Goal: Transaction & Acquisition: Purchase product/service

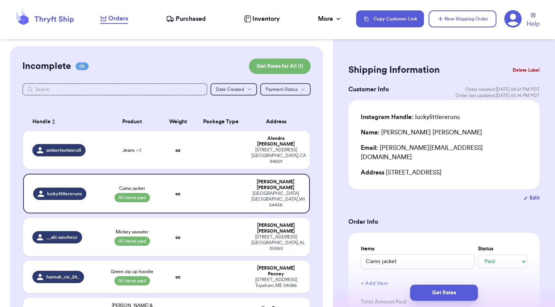
select select "paid"
click at [214, 183] on td at bounding box center [221, 194] width 52 height 40
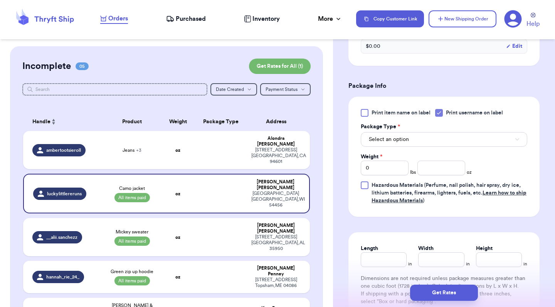
scroll to position [299, 0]
click at [407, 135] on span "Select an option" at bounding box center [389, 139] width 40 height 8
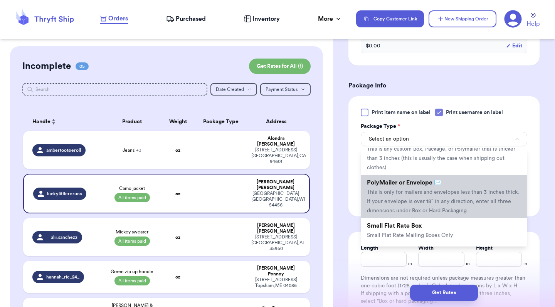
scroll to position [34, 0]
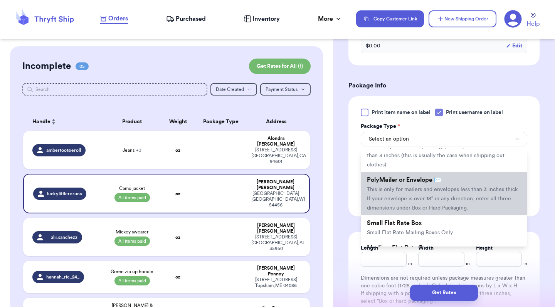
click at [427, 201] on span "This is only for mailers and envelopes less than 3 inches thick. If your envelo…" at bounding box center [443, 199] width 152 height 24
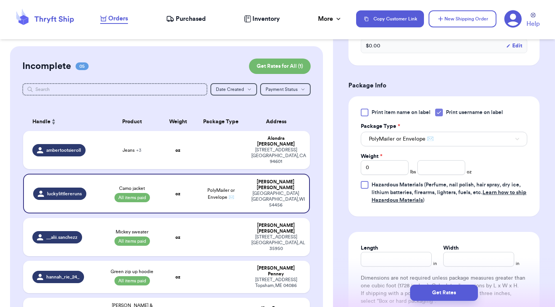
scroll to position [308, 0]
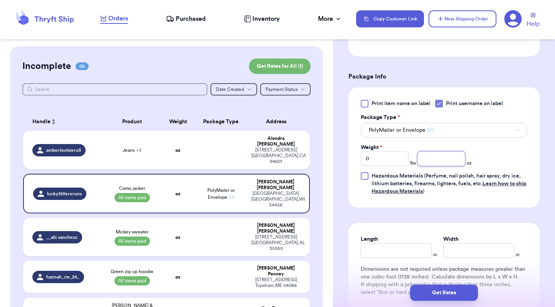
click at [448, 153] on input "number" at bounding box center [441, 158] width 48 height 15
type input "3"
type input "3.7"
click at [555, 155] on div "Shipping Information Delete Label Customer Info Order created: [DATE] 04:51 PM …" at bounding box center [444, 70] width 222 height 665
click at [403, 245] on input "Length" at bounding box center [396, 250] width 71 height 15
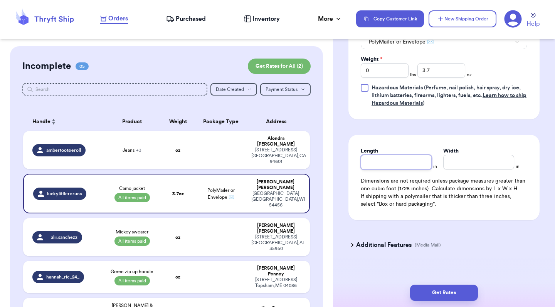
scroll to position [396, 0]
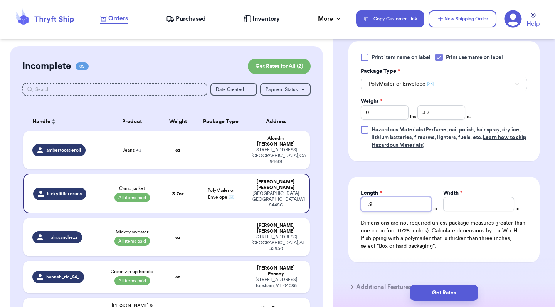
type input "2"
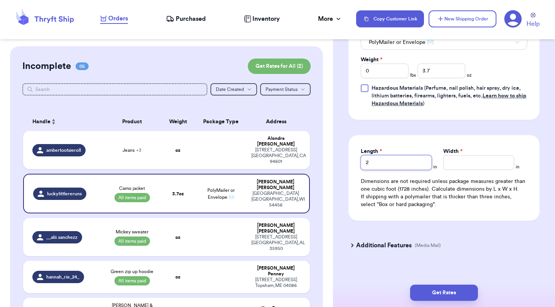
click at [412, 155] on input "2" at bounding box center [396, 162] width 71 height 15
click at [447, 292] on button "Get Rates" at bounding box center [444, 293] width 68 height 16
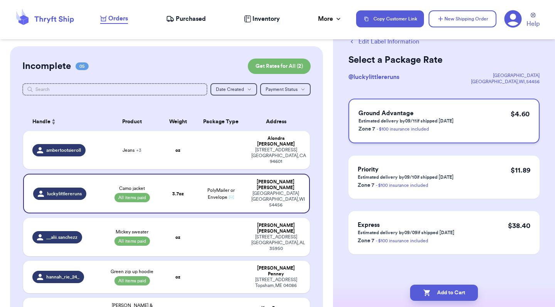
scroll to position [24, 0]
click at [474, 128] on div "Ground Advantage Estimated delivery by 09/11 if shipped [DATE] Zone 7 - $100 in…" at bounding box center [443, 121] width 191 height 45
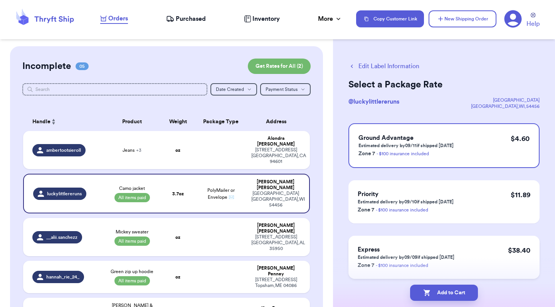
scroll to position [0, 0]
click at [441, 292] on button "Add to Cart" at bounding box center [444, 293] width 68 height 16
checkbox input "true"
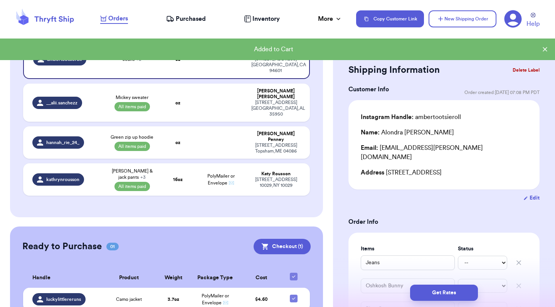
scroll to position [91, 0]
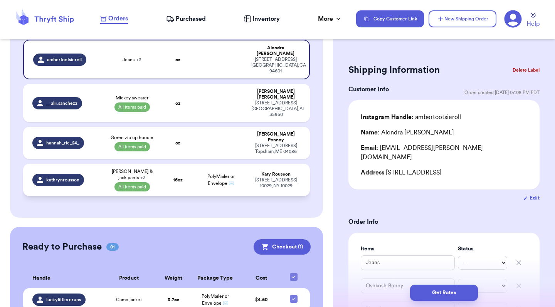
click at [188, 164] on td "16 oz" at bounding box center [178, 180] width 34 height 32
type input "[PERSON_NAME] & jack pants"
select select "paid"
type input "Gap long sleeve onesie"
select select "paid"
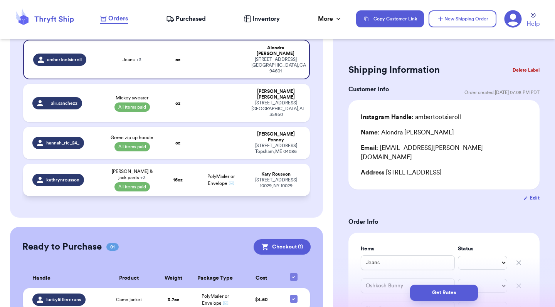
type input "Flannel"
select select "paid"
type input "Color organics hoodie"
select select "paid"
type input "16"
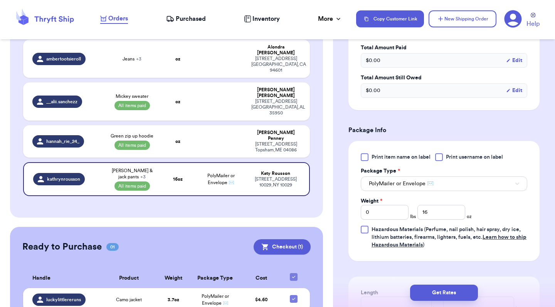
scroll to position [320, 0]
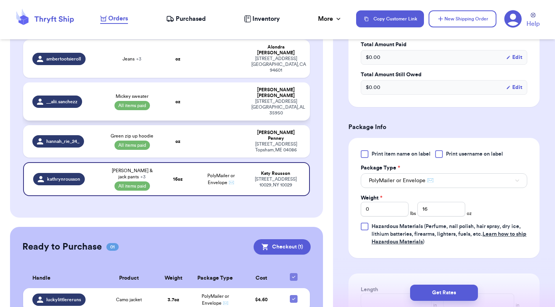
click at [224, 92] on td at bounding box center [221, 101] width 52 height 38
type input "Mickey sweater"
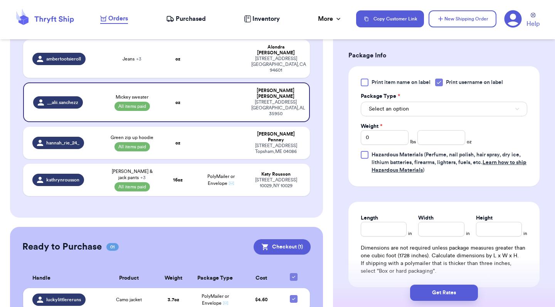
click at [468, 108] on button "Select an option" at bounding box center [444, 109] width 167 height 15
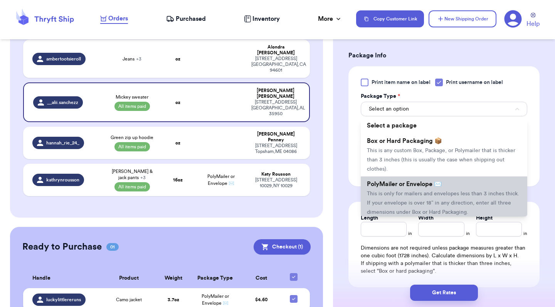
click at [434, 195] on span "This is only for mailers and envelopes less than 3 inches thick. If your envelo…" at bounding box center [443, 203] width 152 height 24
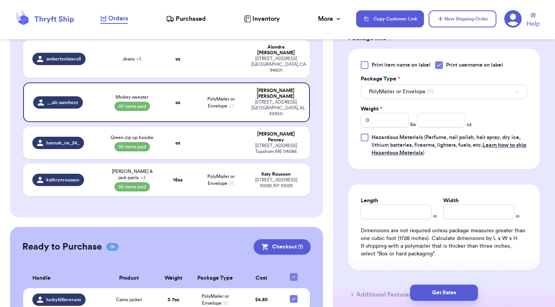
scroll to position [340, 0]
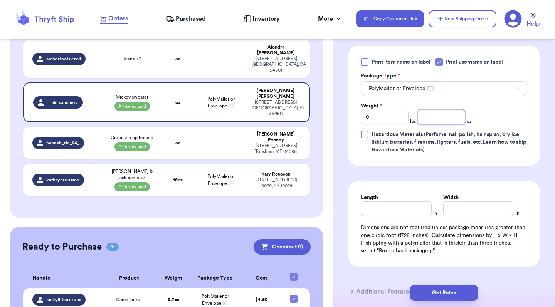
click at [449, 119] on input "number" at bounding box center [441, 117] width 48 height 15
type input "5"
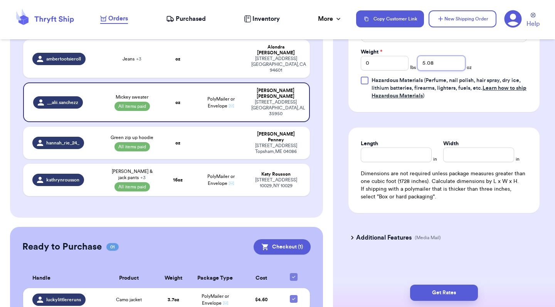
scroll to position [396, 0]
type input "5.08"
click at [444, 293] on button "Get Rates" at bounding box center [444, 293] width 68 height 16
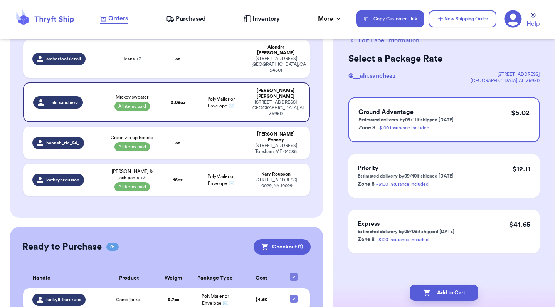
scroll to position [0, 0]
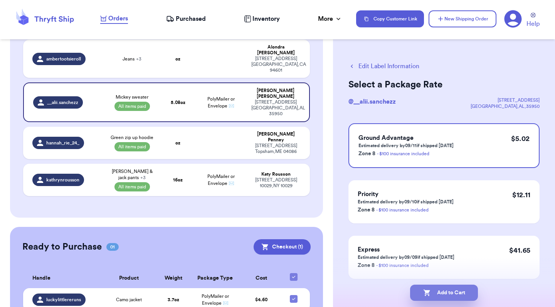
click at [449, 292] on button "Add to Cart" at bounding box center [444, 293] width 68 height 16
checkbox input "true"
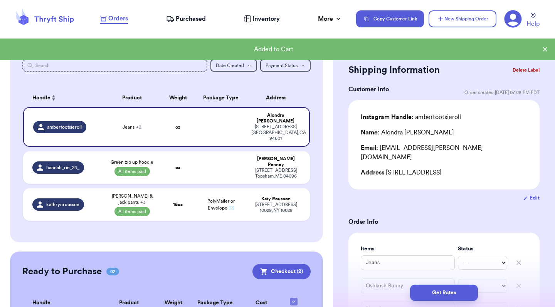
scroll to position [23, 0]
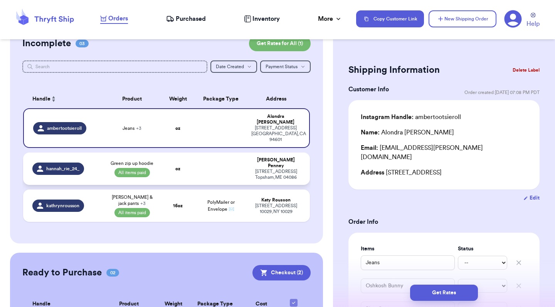
click at [211, 167] on td at bounding box center [221, 169] width 52 height 32
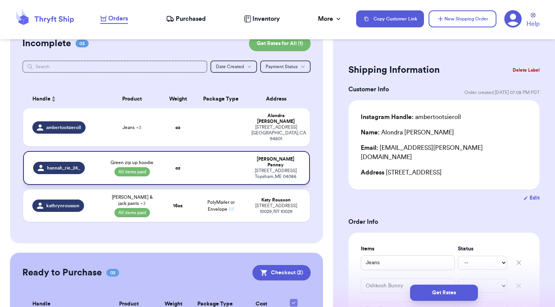
type input "Green zip up hoodie"
select select "paid"
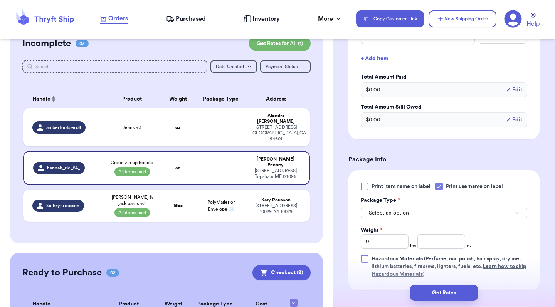
scroll to position [261, 0]
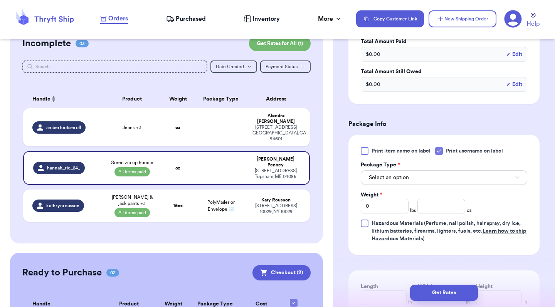
click at [416, 173] on button "Select an option" at bounding box center [444, 177] width 167 height 15
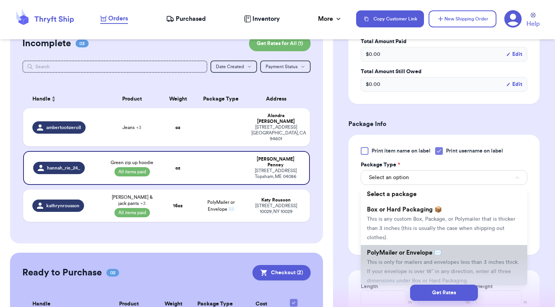
click at [415, 268] on span "This is only for mailers and envelopes less than 3 inches thick. If your envelo…" at bounding box center [443, 272] width 152 height 24
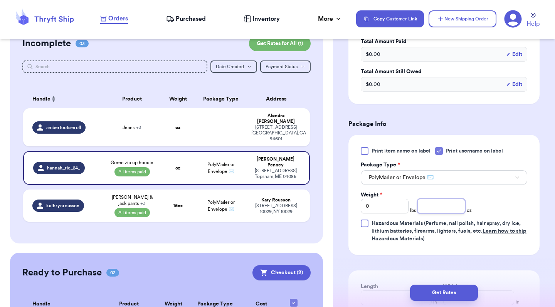
click at [429, 199] on input "number" at bounding box center [441, 206] width 48 height 15
type input "10"
type input "10.4"
type input "10.3"
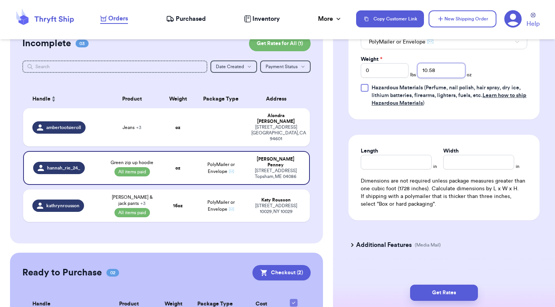
scroll to position [396, 0]
type input "10.58"
click at [452, 294] on button "Get Rates" at bounding box center [444, 293] width 68 height 16
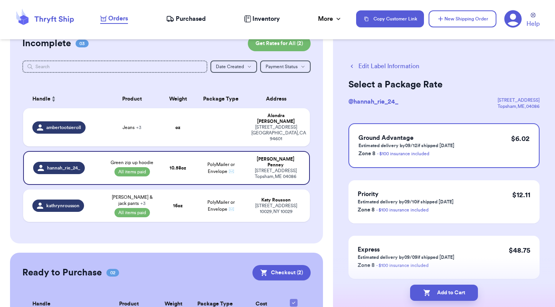
scroll to position [13, 0]
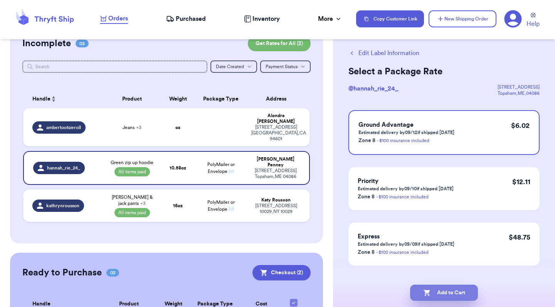
click at [445, 295] on button "Add to Cart" at bounding box center [444, 293] width 68 height 16
checkbox input "true"
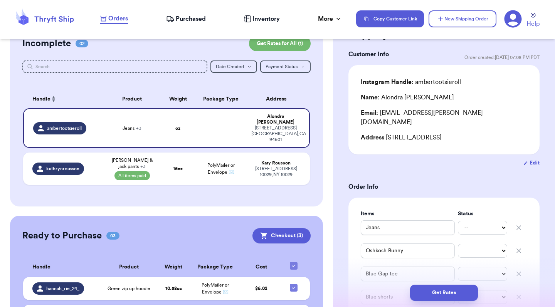
scroll to position [36, 0]
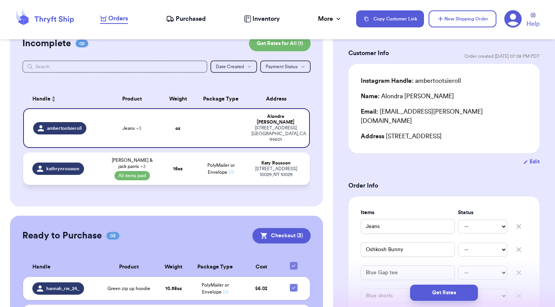
click at [195, 158] on td "PolyMailer or Envelope ✉️" at bounding box center [221, 169] width 52 height 32
type input "[PERSON_NAME] & jack pants"
select select "paid"
type input "Gap long sleeve onesie"
select select "paid"
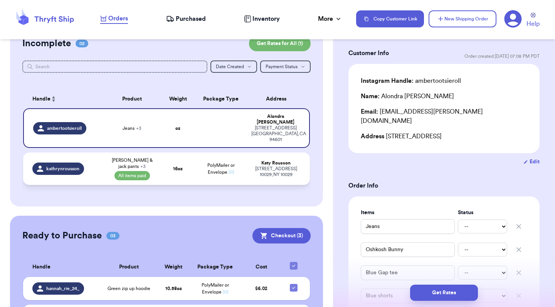
type input "Flannel"
select select "paid"
type input "Color organics hoodie"
select select "paid"
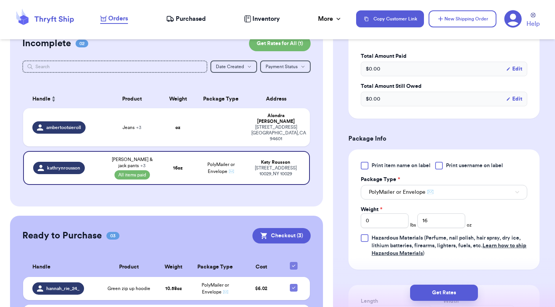
scroll to position [327, 0]
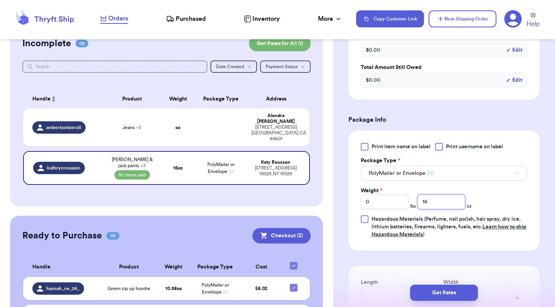
click at [446, 208] on input "16" at bounding box center [441, 202] width 48 height 15
type input "14"
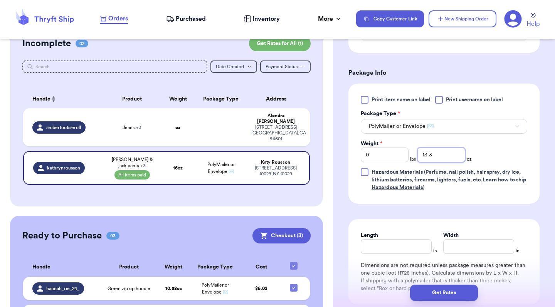
type input "13.2"
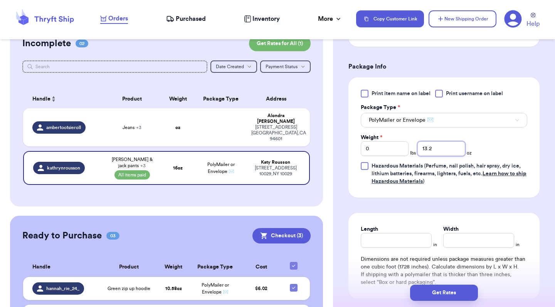
scroll to position [396, 0]
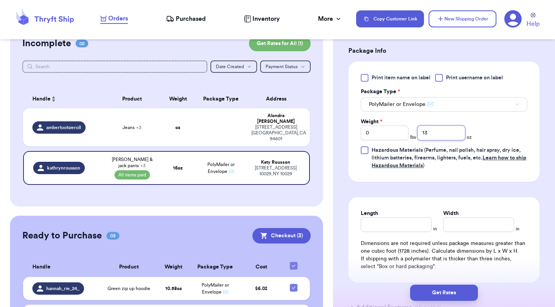
type input "1"
type input "14"
type input "14.85"
click at [455, 294] on button "Get Rates" at bounding box center [444, 293] width 68 height 16
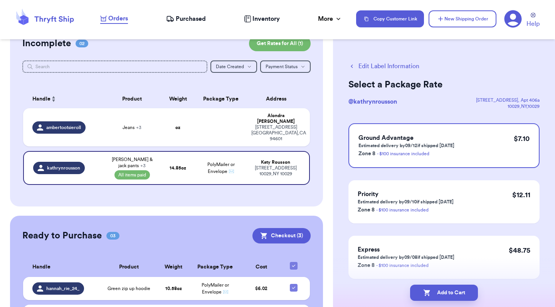
click at [455, 294] on button "Add to Cart" at bounding box center [444, 293] width 68 height 16
checkbox input "true"
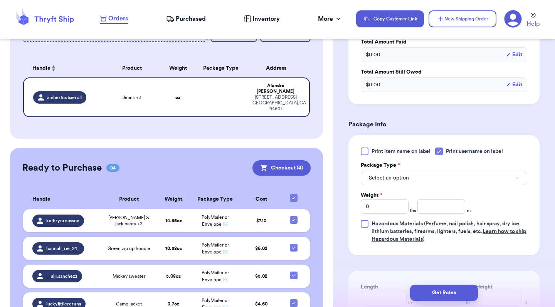
scroll to position [333, 0]
click at [441, 170] on button "Select an option" at bounding box center [444, 177] width 167 height 15
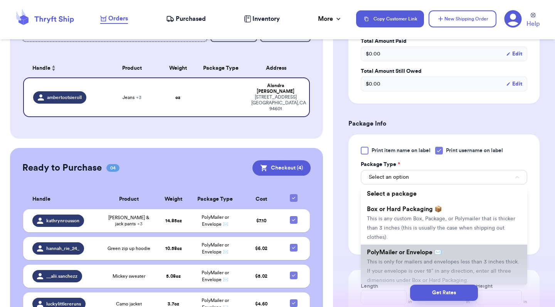
click at [428, 259] on span "This is only for mailers and envelopes less than 3 inches thick. If your envelo…" at bounding box center [443, 271] width 152 height 24
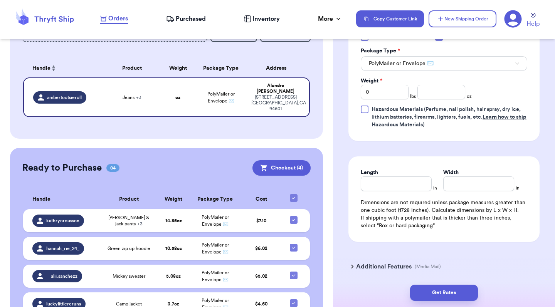
scroll to position [448, 0]
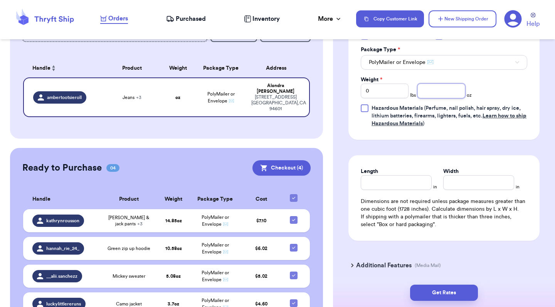
click at [450, 84] on input "number" at bounding box center [441, 91] width 48 height 15
type input "21"
type input "21.13"
click at [430, 298] on button "Get Rates" at bounding box center [444, 293] width 68 height 16
type input "1"
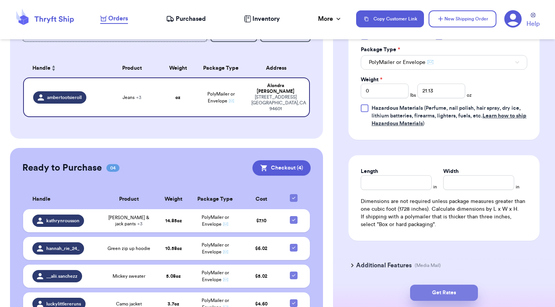
type input "5.129999999999999"
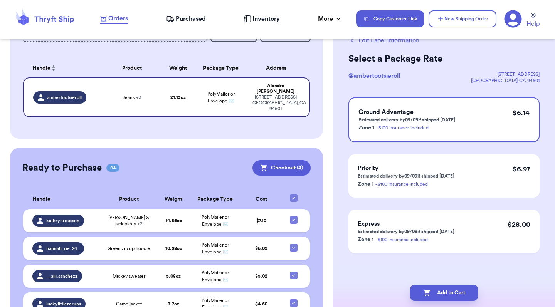
scroll to position [0, 0]
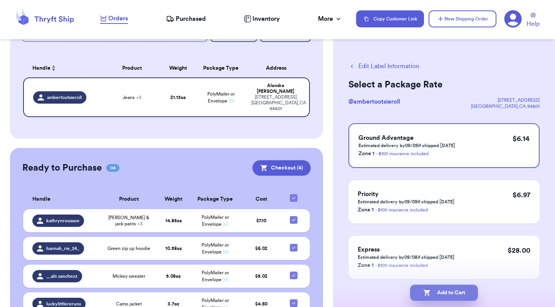
click at [456, 295] on button "Add to Cart" at bounding box center [444, 293] width 68 height 16
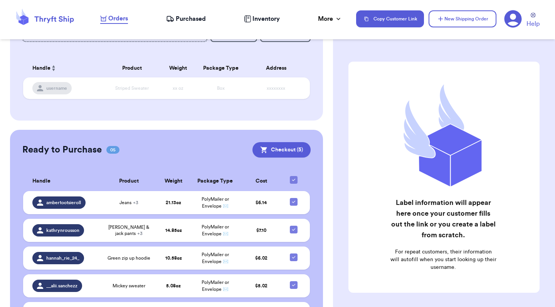
checkbox input "true"
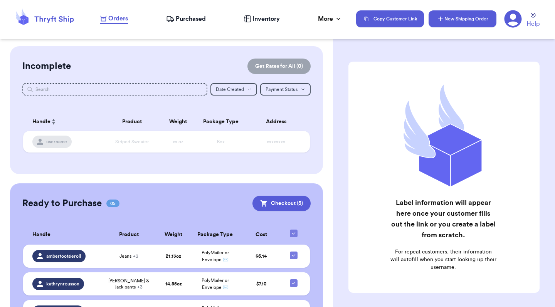
click at [474, 25] on button "New Shipping Order" at bounding box center [463, 18] width 68 height 17
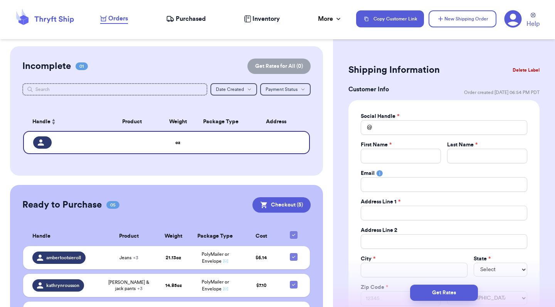
click at [409, 136] on div "Social Handle * @ First Name * Last Name * Email Address Line 1 * Address Line …" at bounding box center [444, 210] width 167 height 194
click at [408, 128] on input "Total Amount Paid" at bounding box center [444, 127] width 167 height 15
type input "f"
type input "ft"
type input "ft."
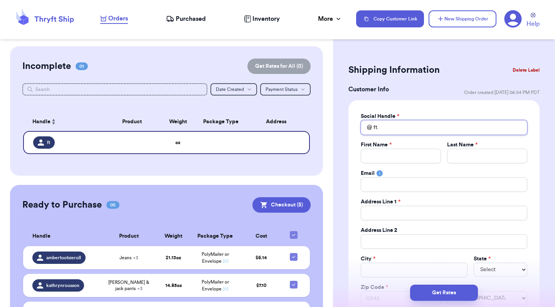
type input "ft.p"
type input "ft.pj"
type input "ft.pja"
type input "ft.pjac"
type input "ft.pjack"
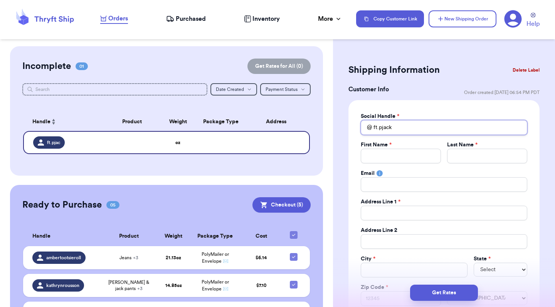
type input "ft.pjack"
type input "P"
type input "Pa"
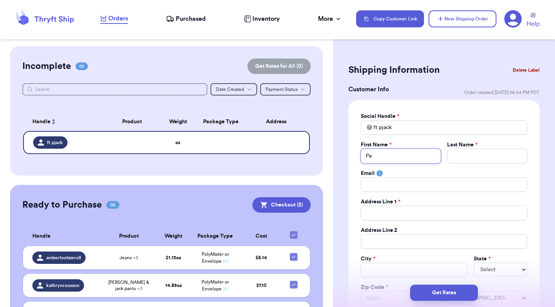
type input "Pay"
type input "Payt"
type input "Payto"
type input "[PERSON_NAME]"
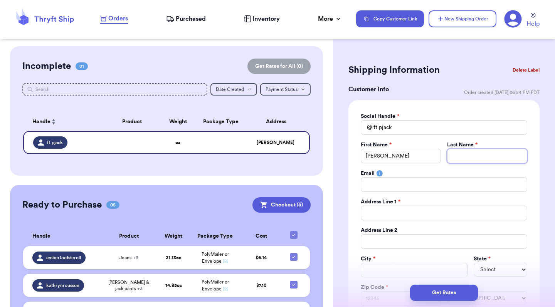
type input "J"
type input "[PERSON_NAME]"
type input "Jac"
type input "Jack"
type input "Jacks"
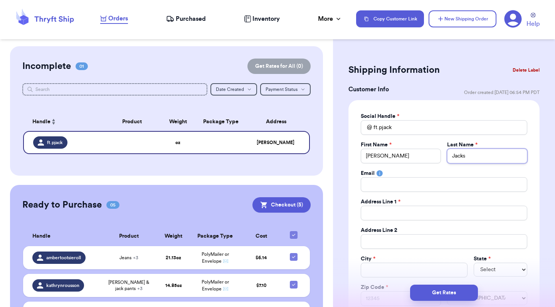
type input "Jackso"
type input "[PERSON_NAME]"
click at [510, 154] on input "[PERSON_NAME]" at bounding box center [487, 156] width 80 height 15
type input "W"
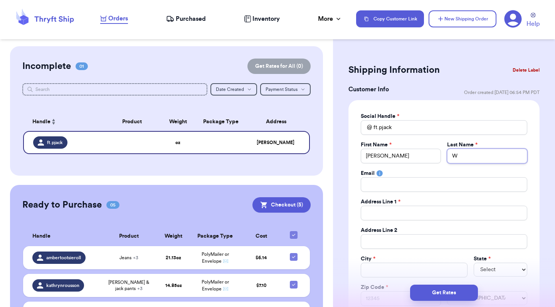
type input "Wh"
type input "Whi"
type input "Whit"
type input "Whitf"
type input "Whitfi"
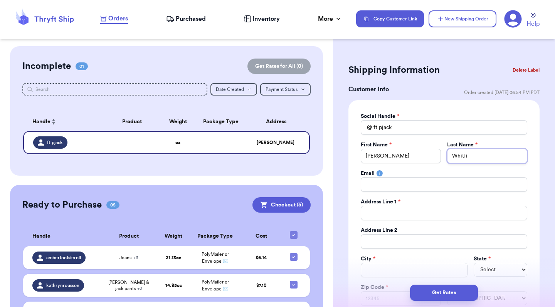
type input "Whitfie"
type input "Whitfiel"
type input "[PERSON_NAME]"
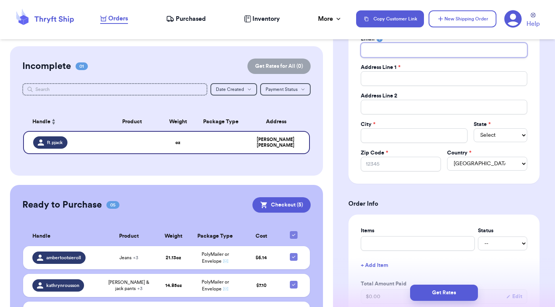
scroll to position [140, 0]
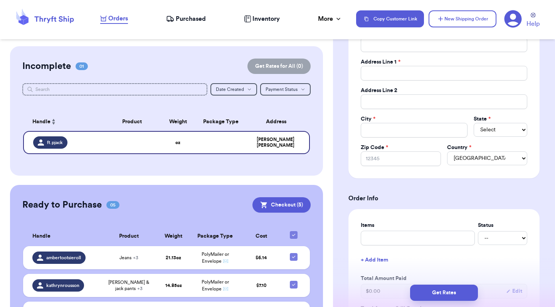
click at [513, 180] on form "Shipping Information Delete Label Customer Info Order created: [DATE] 06:54 PM …" at bounding box center [443, 278] width 191 height 712
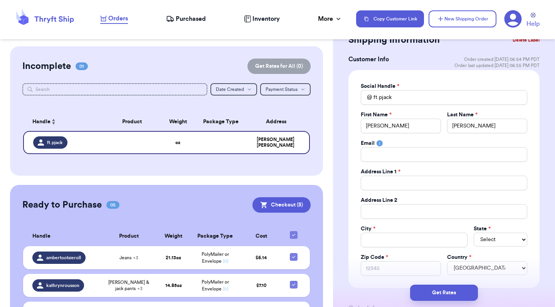
scroll to position [34, 0]
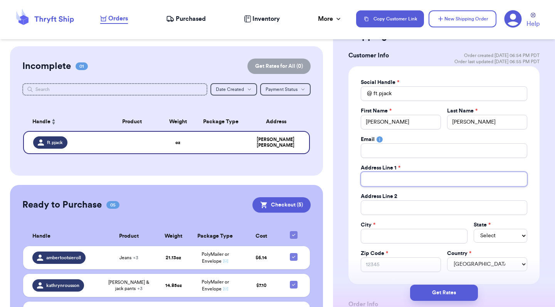
type input "6"
type input "63"
type input "636"
type input "636 c"
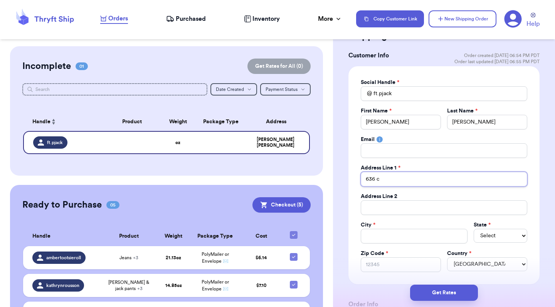
type input "636 cr"
type input "636 cr 3"
type input "636 cr 38"
type input "636 cr 385"
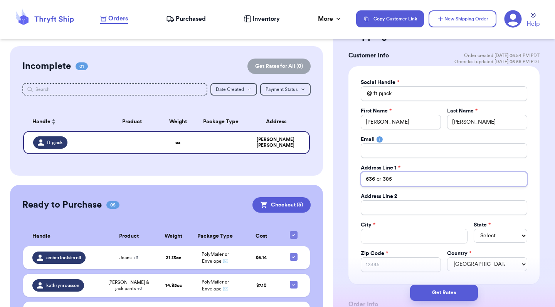
click at [484, 180] on input "636 cr 385" at bounding box center [444, 179] width 167 height 15
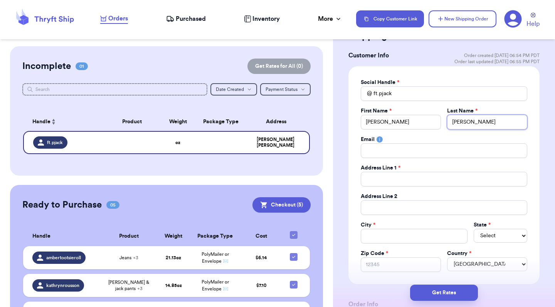
click at [475, 127] on input "[PERSON_NAME]" at bounding box center [487, 122] width 80 height 15
click at [392, 126] on input "[PERSON_NAME]" at bounding box center [401, 122] width 80 height 15
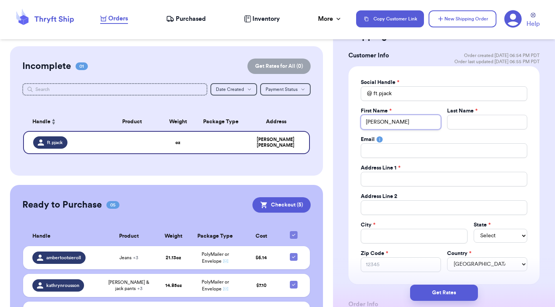
click at [392, 126] on input "[PERSON_NAME]" at bounding box center [401, 122] width 80 height 15
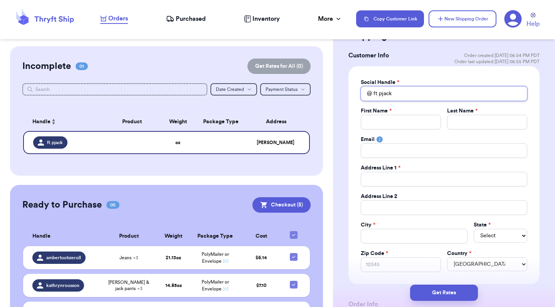
click at [399, 94] on input "ft.pjack" at bounding box center [444, 93] width 167 height 15
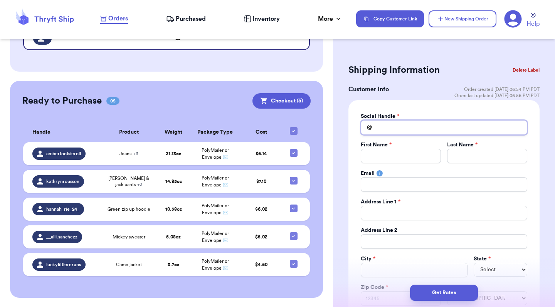
scroll to position [104, 0]
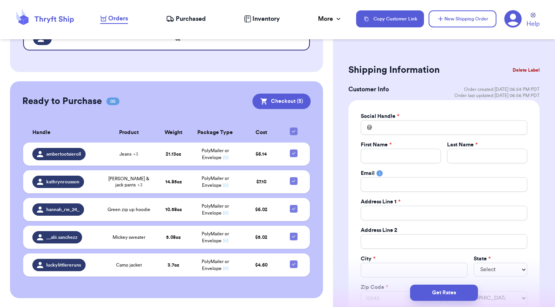
click at [476, 93] on span "Order last updated: [DATE] 06:56 PM PDT" at bounding box center [496, 96] width 85 height 6
click at [476, 93] on span "Order last updated: [DATE] 07:02 PM PDT" at bounding box center [497, 96] width 84 height 6
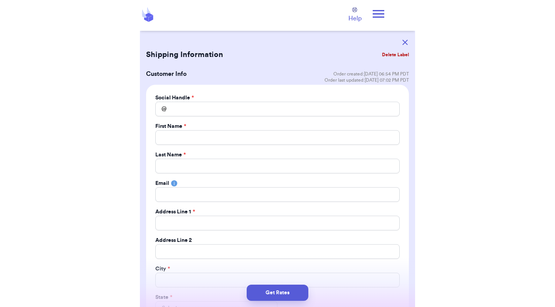
scroll to position [0, 0]
